Goal: Task Accomplishment & Management: Use online tool/utility

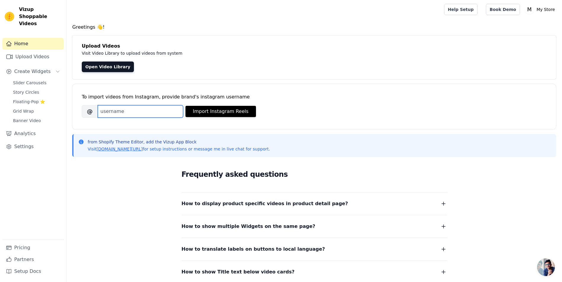
click at [133, 114] on input "Brand's Instagram Username" at bounding box center [140, 111] width 85 height 12
type input "wanaromah"
click at [240, 112] on button "Import Instagram Reels" at bounding box center [220, 111] width 70 height 11
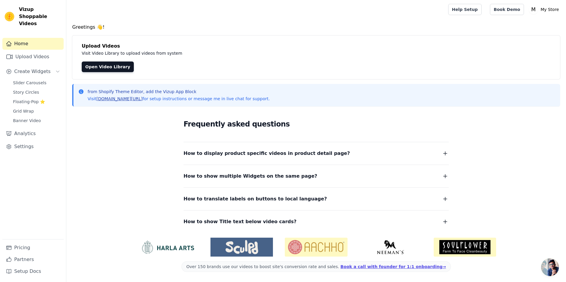
click at [105, 99] on link "vizupcommerce.com/docs" at bounding box center [119, 98] width 46 height 5
click at [29, 80] on span "Slider Carousels" at bounding box center [29, 83] width 33 height 6
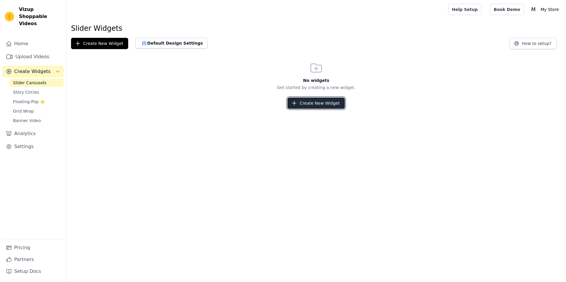
click at [340, 105] on button "Create New Widget" at bounding box center [315, 103] width 57 height 11
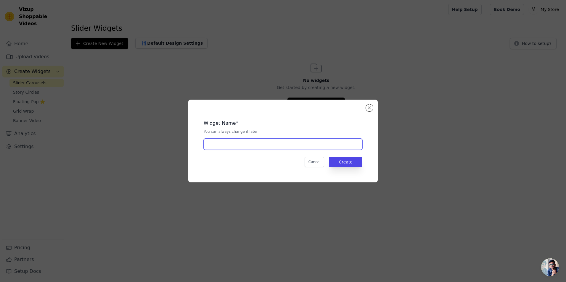
click at [263, 142] on input "text" at bounding box center [283, 144] width 159 height 11
type input "reels"
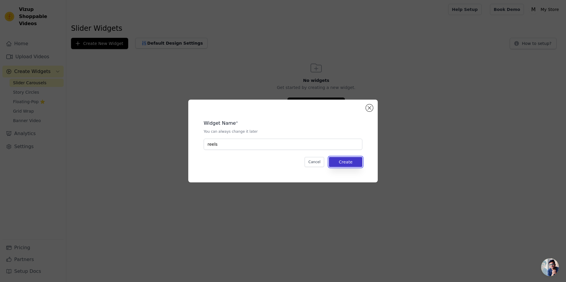
click at [349, 163] on button "Create" at bounding box center [345, 162] width 33 height 10
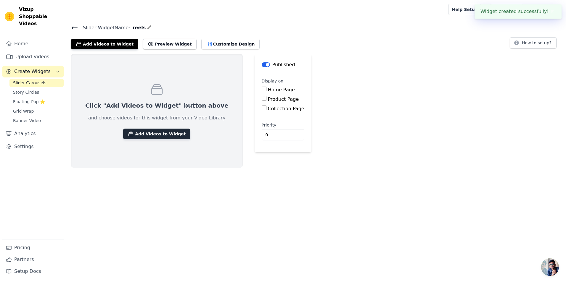
click at [147, 136] on button "Add Videos to Widget" at bounding box center [156, 134] width 67 height 11
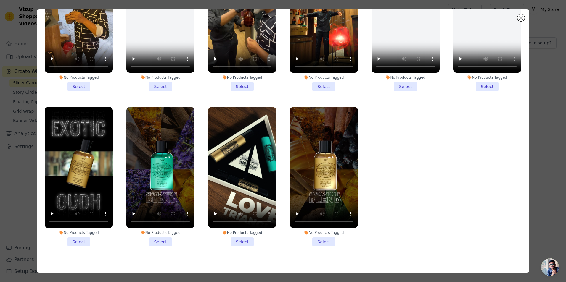
scroll to position [52, 0]
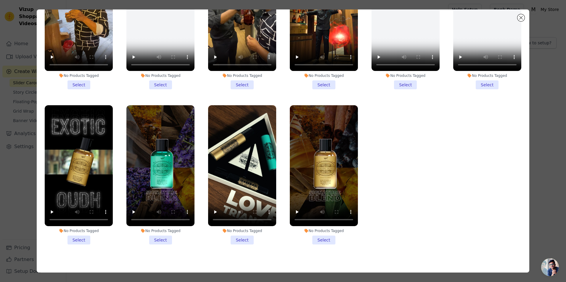
click at [227, 229] on div "No Products Tagged" at bounding box center [242, 231] width 68 height 5
click at [0, 0] on input "No Products Tagged Select" at bounding box center [0, 0] width 0 height 0
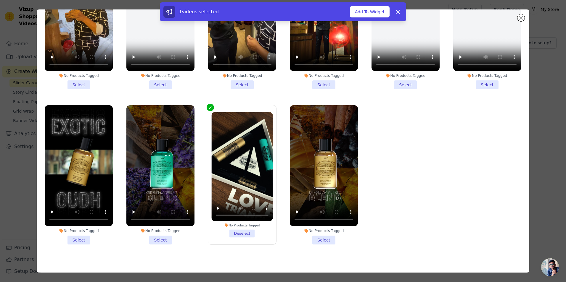
click at [216, 105] on label "No Products Tagged Deselect" at bounding box center [242, 175] width 69 height 140
click at [0, 0] on input "No Products Tagged Deselect" at bounding box center [0, 0] width 0 height 0
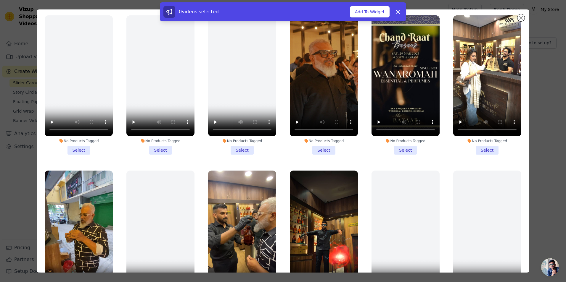
scroll to position [0, 0]
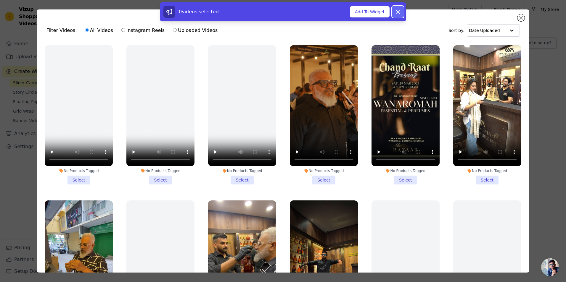
click at [396, 8] on icon at bounding box center [397, 11] width 7 height 7
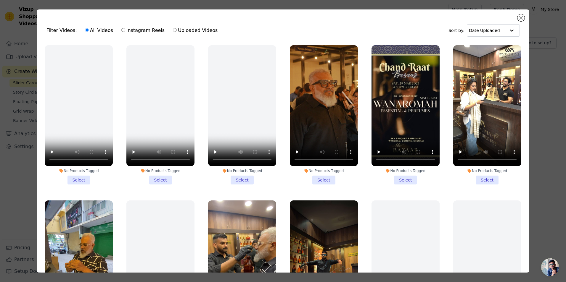
click at [123, 31] on label "Instagram Reels" at bounding box center [143, 31] width 44 height 8
click at [123, 31] on input "Instagram Reels" at bounding box center [123, 30] width 4 height 4
radio input "true"
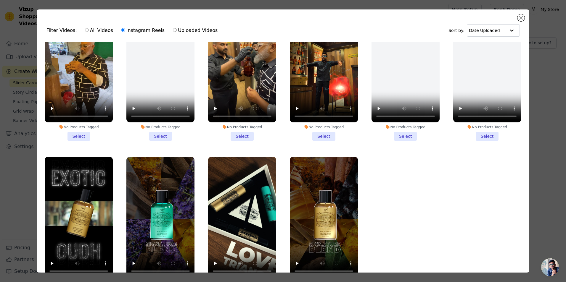
scroll to position [52, 0]
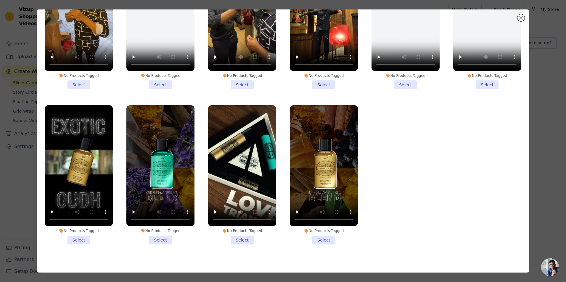
click at [241, 236] on li "No Products Tagged Select" at bounding box center [242, 174] width 68 height 139
click at [0, 0] on input "No Products Tagged Select" at bounding box center [0, 0] width 0 height 0
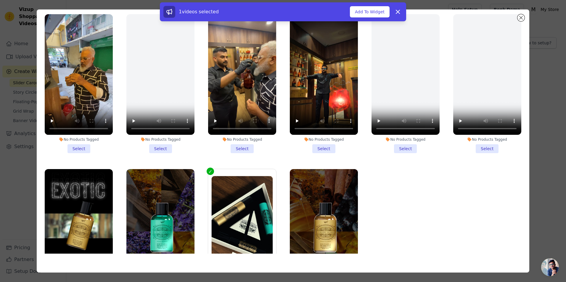
scroll to position [110, 0]
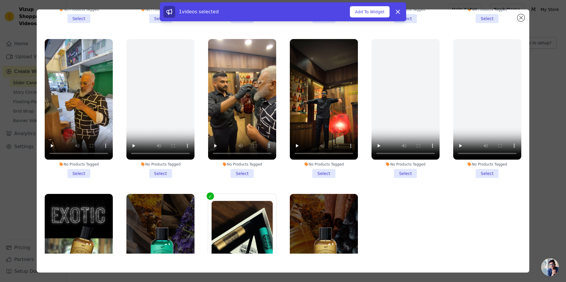
click at [319, 169] on li "No Products Tagged Select" at bounding box center [324, 108] width 68 height 139
click at [0, 0] on input "No Products Tagged Select" at bounding box center [0, 0] width 0 height 0
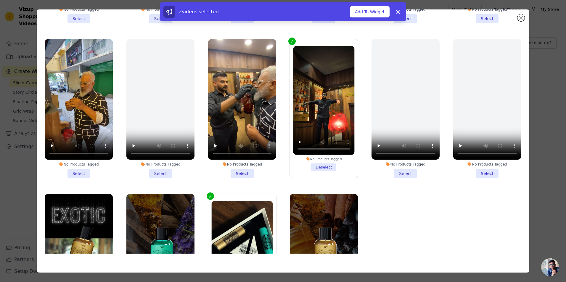
click at [238, 167] on li "No Products Tagged Select" at bounding box center [242, 108] width 68 height 139
click at [0, 0] on input "No Products Tagged Select" at bounding box center [0, 0] width 0 height 0
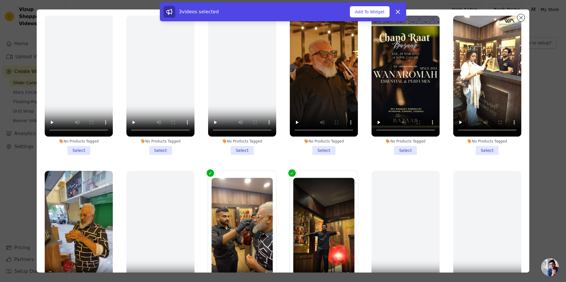
scroll to position [52, 0]
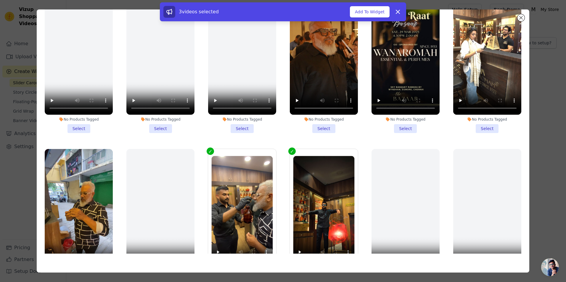
click at [395, 122] on li "No Products Tagged Select" at bounding box center [405, 63] width 68 height 139
click at [0, 0] on input "No Products Tagged Select" at bounding box center [0, 0] width 0 height 0
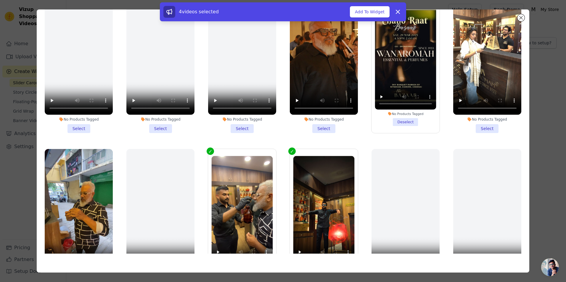
click at [315, 124] on li "No Products Tagged Select" at bounding box center [324, 63] width 68 height 139
click at [0, 0] on input "No Products Tagged Select" at bounding box center [0, 0] width 0 height 0
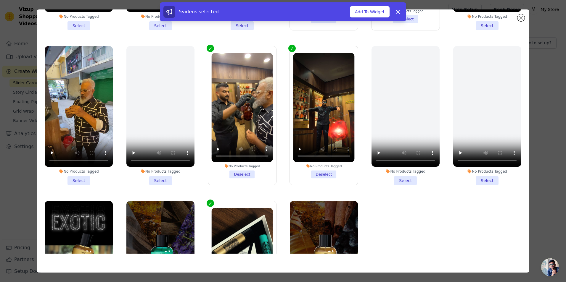
scroll to position [118, 0]
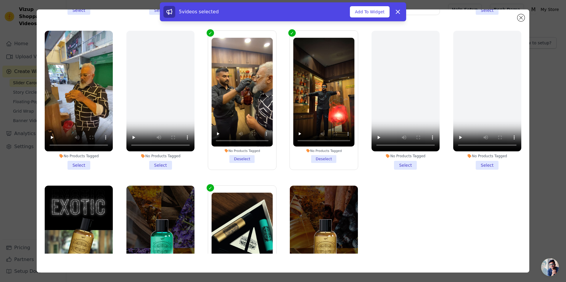
click at [71, 158] on li "No Products Tagged Select" at bounding box center [79, 100] width 68 height 139
click at [0, 0] on input "No Products Tagged Select" at bounding box center [0, 0] width 0 height 0
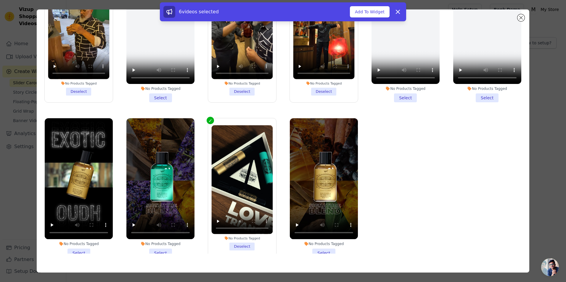
scroll to position [199, 0]
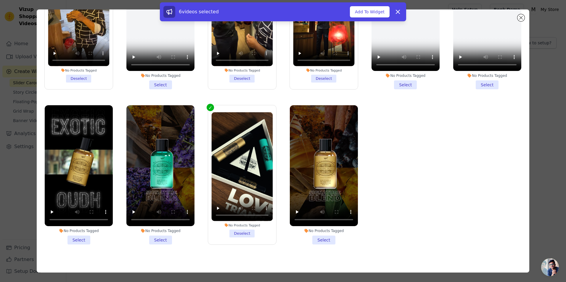
drag, startPoint x: 80, startPoint y: 232, endPoint x: 112, endPoint y: 234, distance: 32.3
click at [80, 232] on li "No Products Tagged Select" at bounding box center [79, 174] width 68 height 139
click at [0, 0] on input "No Products Tagged Select" at bounding box center [0, 0] width 0 height 0
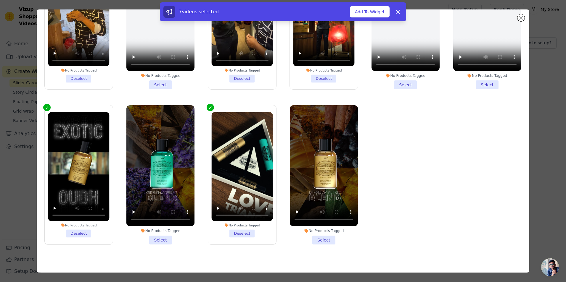
click at [162, 236] on li "No Products Tagged Select" at bounding box center [160, 174] width 68 height 139
click at [320, 233] on li "No Products Tagged Select" at bounding box center [324, 174] width 68 height 139
click at [0, 0] on input "No Products Tagged Select" at bounding box center [0, 0] width 0 height 0
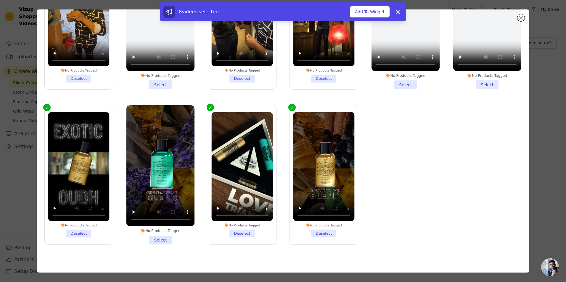
click at [150, 232] on li "No Products Tagged Select" at bounding box center [160, 174] width 68 height 139
click at [0, 0] on input "No Products Tagged Select" at bounding box center [0, 0] width 0 height 0
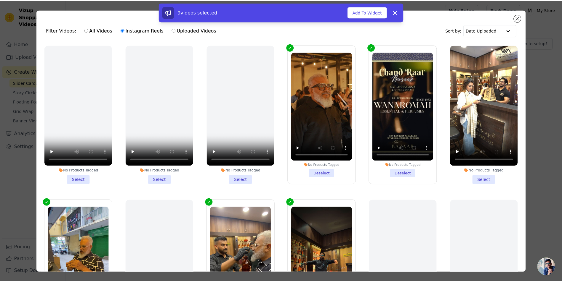
scroll to position [0, 0]
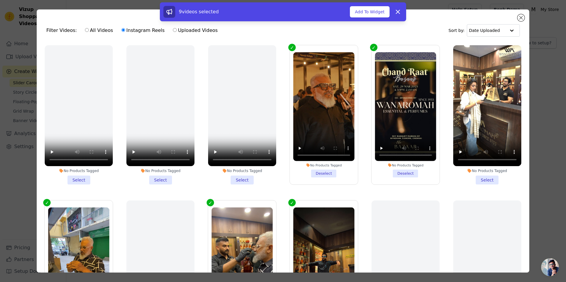
click at [480, 180] on li "No Products Tagged Select" at bounding box center [487, 114] width 68 height 139
click at [0, 0] on input "No Products Tagged Select" at bounding box center [0, 0] width 0 height 0
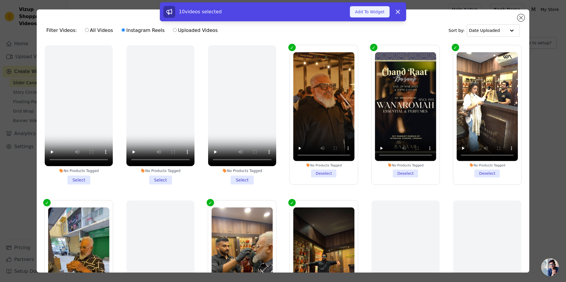
click at [376, 11] on button "Add To Widget" at bounding box center [370, 11] width 40 height 11
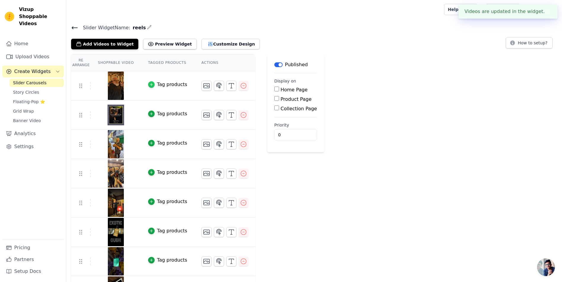
click at [149, 86] on icon "button" at bounding box center [151, 85] width 4 height 4
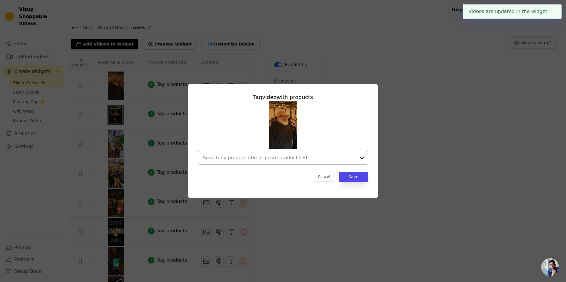
click at [313, 154] on div at bounding box center [279, 158] width 153 height 13
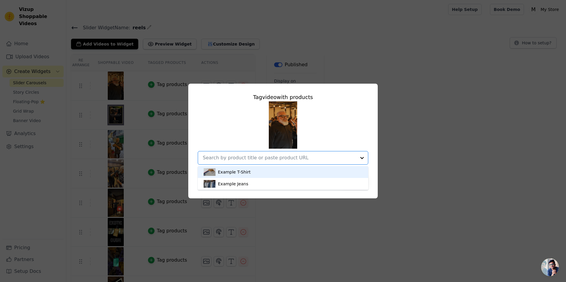
click at [257, 167] on div "Example T-Shirt" at bounding box center [283, 172] width 159 height 12
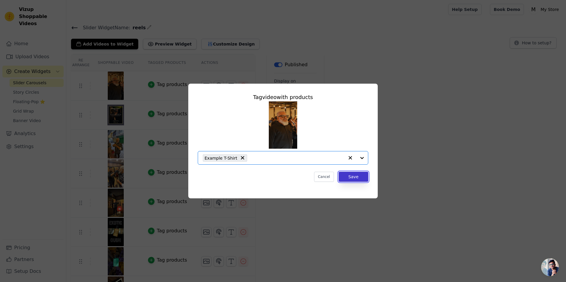
drag, startPoint x: 363, startPoint y: 176, endPoint x: 355, endPoint y: 176, distance: 8.3
click at [363, 176] on button "Save" at bounding box center [354, 177] width 30 height 10
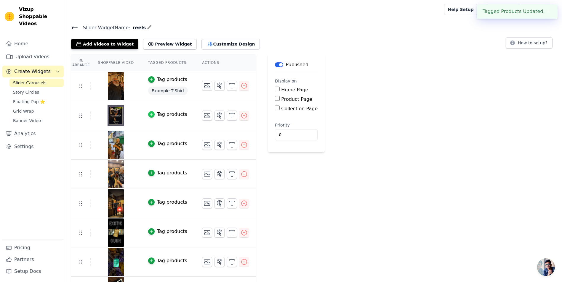
click at [149, 112] on icon "button" at bounding box center [151, 114] width 4 height 4
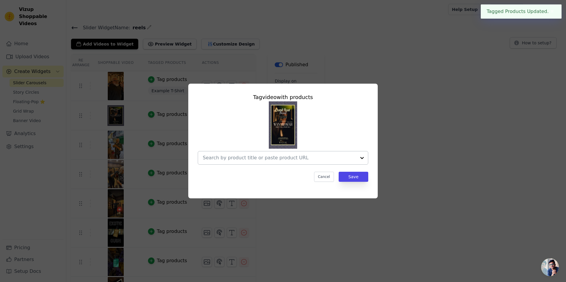
click at [308, 159] on input "text" at bounding box center [279, 158] width 153 height 7
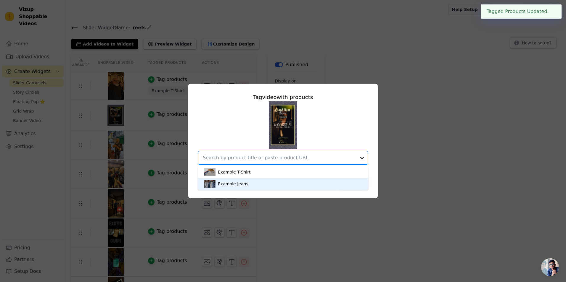
click at [224, 180] on div "Example Jeans" at bounding box center [283, 184] width 159 height 12
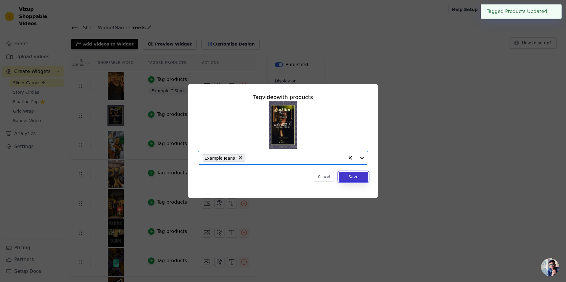
click at [353, 179] on button "Save" at bounding box center [354, 177] width 30 height 10
